Goal: Feedback & Contribution: Leave review/rating

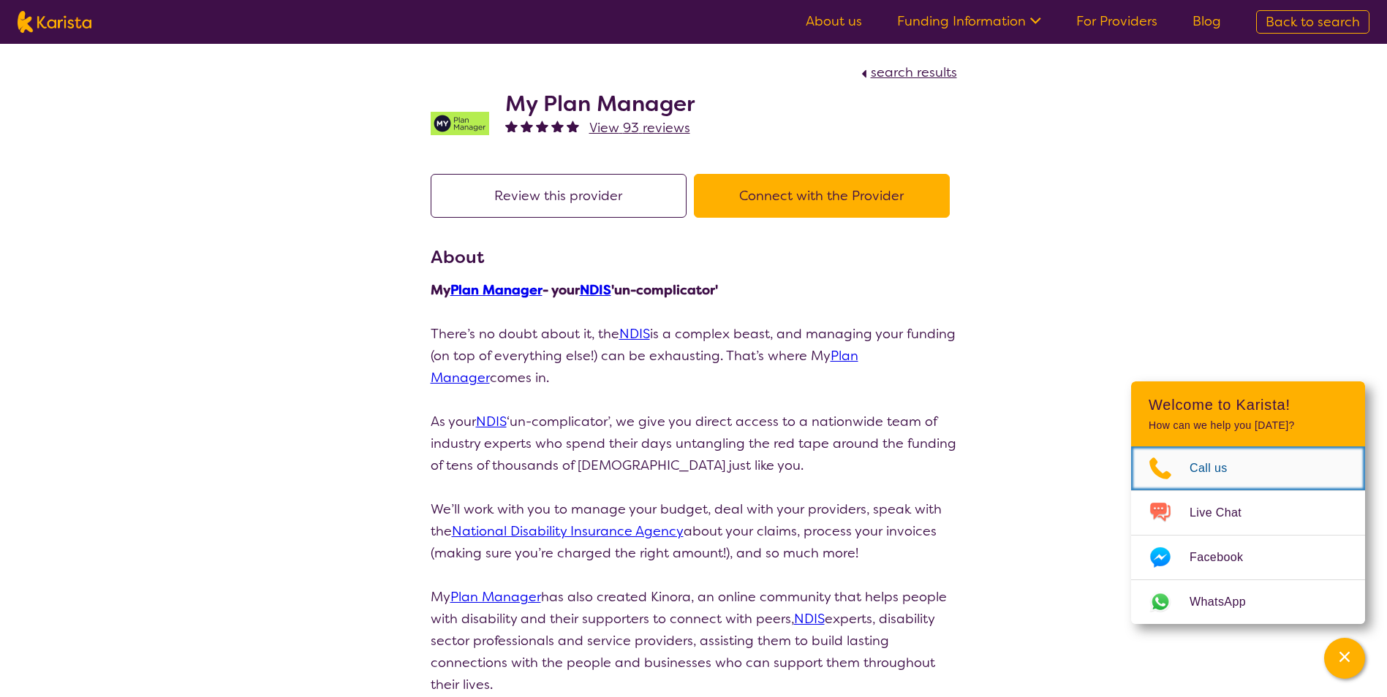
click at [1183, 471] on icon "Choose channel" at bounding box center [1160, 468] width 58 height 23
click at [452, 116] on img at bounding box center [459, 123] width 58 height 58
drag, startPoint x: 501, startPoint y: 102, endPoint x: 526, endPoint y: 102, distance: 24.1
click at [526, 102] on div "My Plan Manager View 93 reviews" at bounding box center [693, 119] width 526 height 73
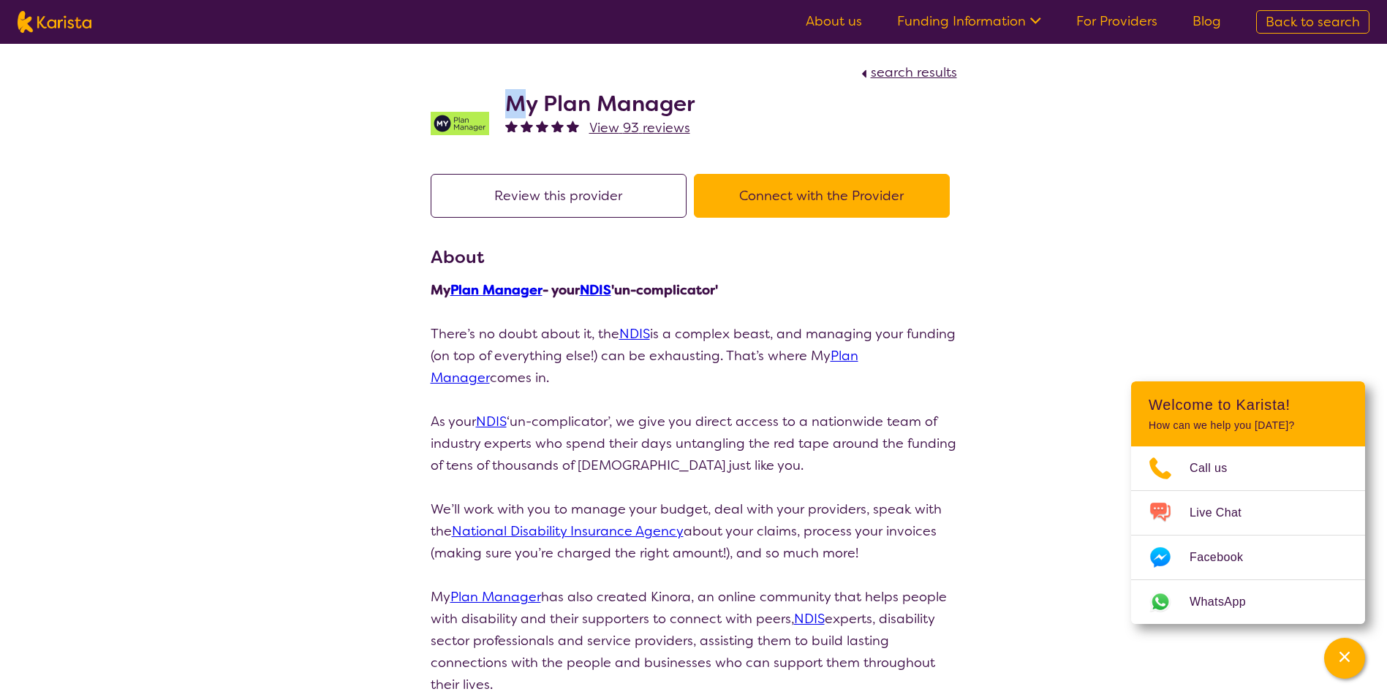
drag, startPoint x: 526, startPoint y: 102, endPoint x: 515, endPoint y: 113, distance: 15.5
click at [515, 113] on h2 "My Plan Manager" at bounding box center [600, 104] width 190 height 26
click at [469, 129] on img at bounding box center [459, 123] width 58 height 58
click at [517, 194] on button "Review this provider" at bounding box center [558, 196] width 256 height 44
